Goal: Task Accomplishment & Management: Manage account settings

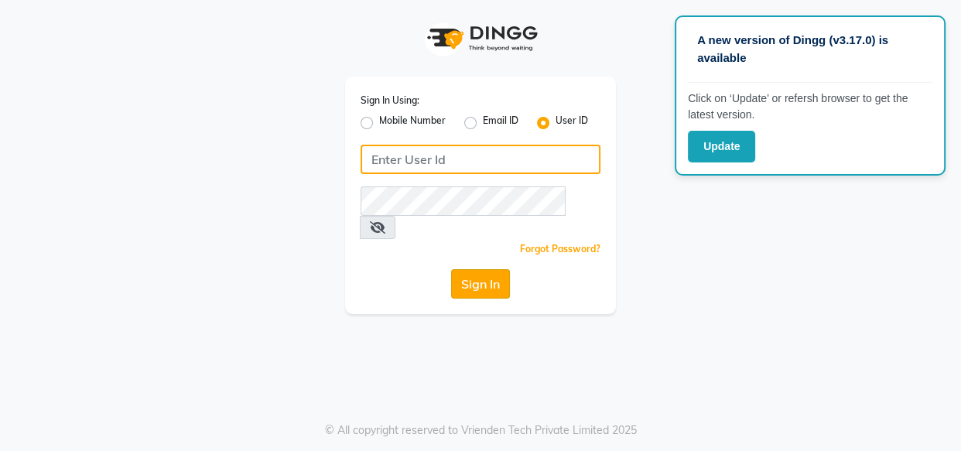
type input "[PERSON_NAME]'s"
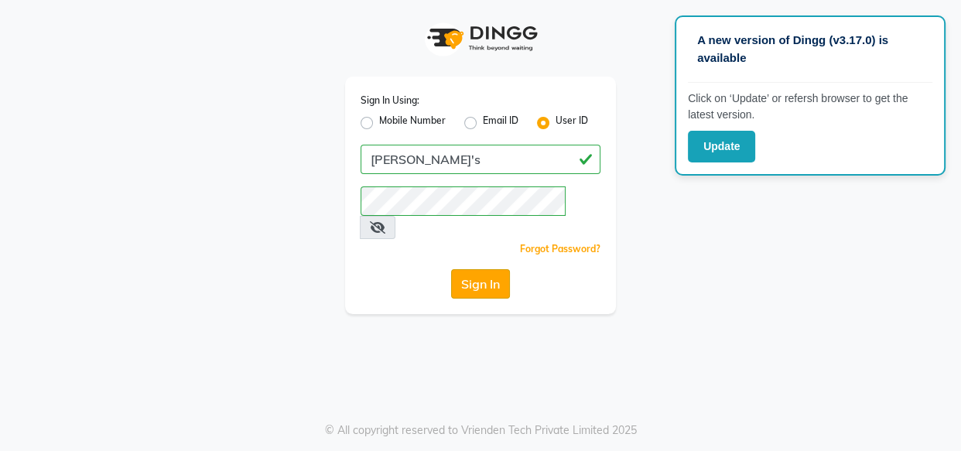
click at [478, 269] on button "Sign In" at bounding box center [480, 283] width 59 height 29
click at [478, 269] on div "Sign In" at bounding box center [481, 283] width 240 height 29
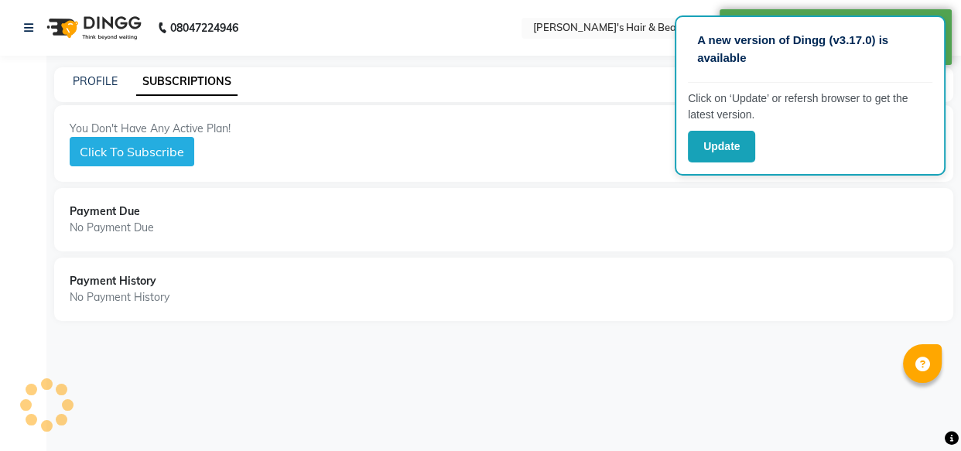
select select "en"
